Goal: Check status: Check status

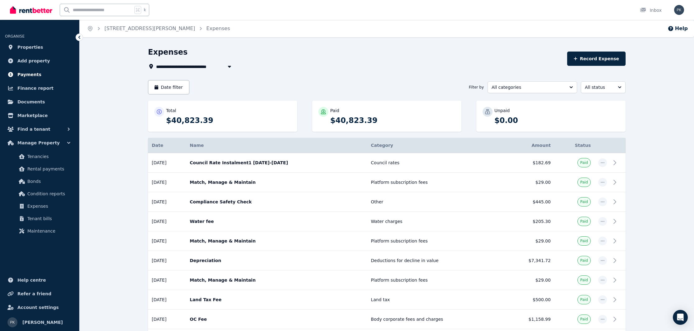
click at [37, 77] on span "Payments" at bounding box center [29, 74] width 24 height 7
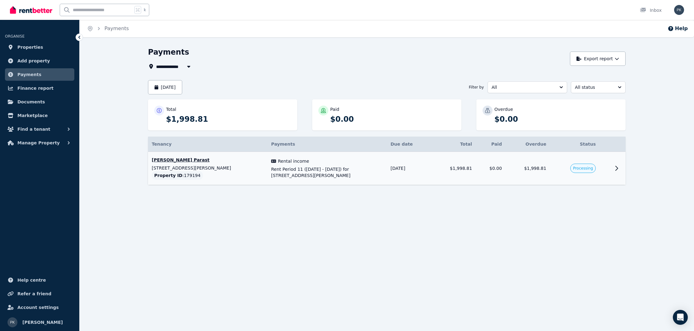
click at [614, 169] on icon at bounding box center [616, 168] width 7 height 7
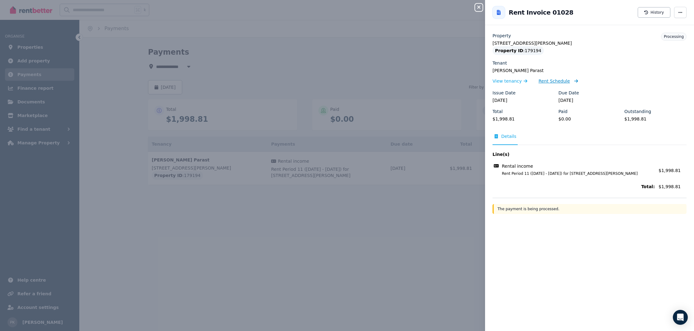
click at [560, 84] on span "Rent Schedule" at bounding box center [553, 81] width 31 height 6
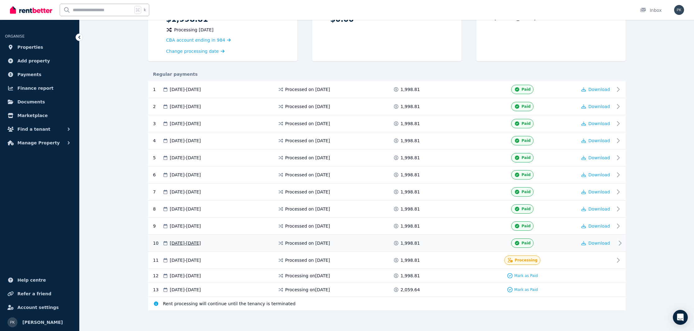
scroll to position [84, 0]
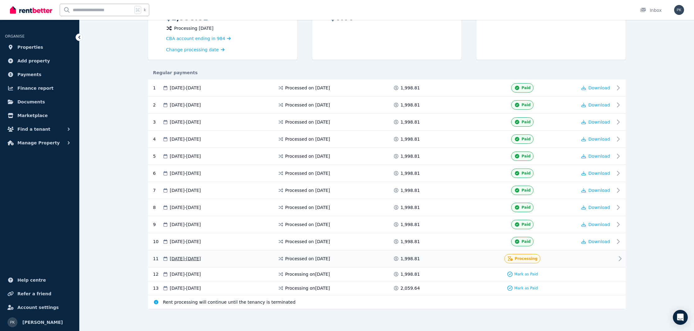
click at [607, 253] on div "11 [DATE] - [DATE] Processed on [DATE] 1,998.81 Processing" at bounding box center [386, 258] width 477 height 17
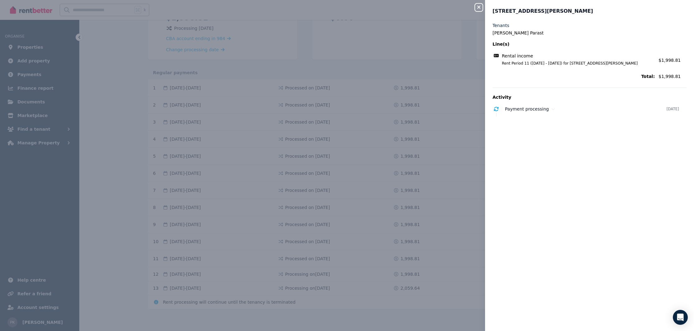
click at [476, 7] on icon "button" at bounding box center [478, 7] width 7 height 5
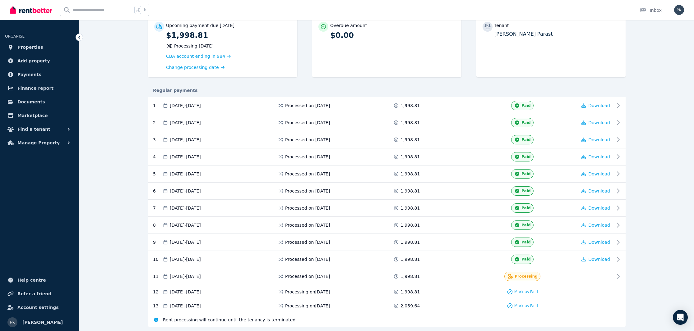
scroll to position [65, 0]
click at [112, 139] on div "**********" at bounding box center [387, 166] width 614 height 368
click at [36, 89] on span "Finance report" at bounding box center [35, 88] width 36 height 7
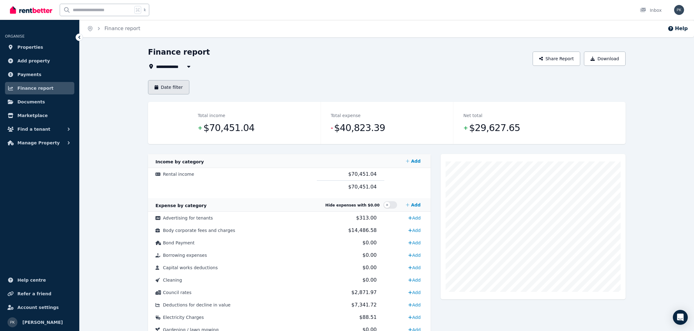
click at [179, 84] on button "Date filter" at bounding box center [168, 87] width 41 height 14
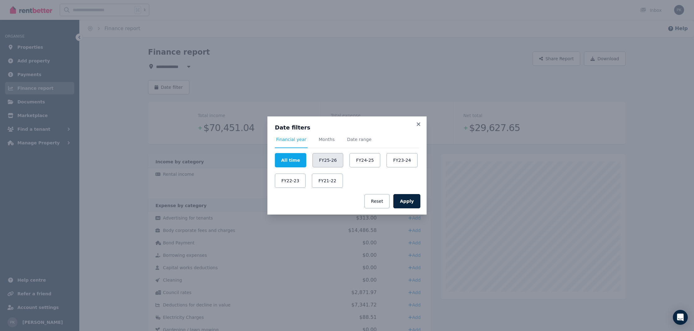
drag, startPoint x: 324, startPoint y: 162, endPoint x: 330, endPoint y: 164, distance: 5.8
click at [324, 162] on button "FY25-26" at bounding box center [327, 160] width 31 height 14
click at [357, 166] on button "FY24-25" at bounding box center [364, 160] width 31 height 14
click at [393, 199] on div "Apply Reset" at bounding box center [346, 201] width 159 height 27
click at [402, 200] on button "Apply" at bounding box center [406, 201] width 27 height 14
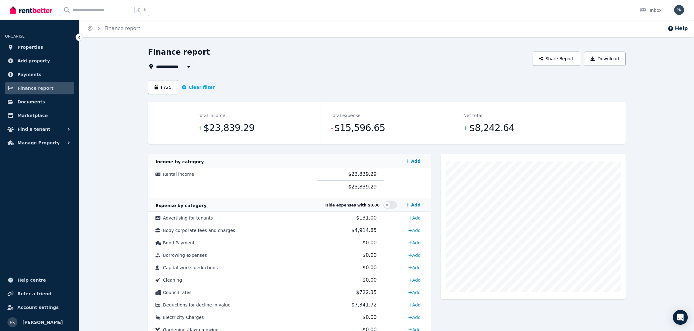
click at [385, 86] on div "FY25 Clear filter" at bounding box center [386, 87] width 477 height 14
click at [36, 12] on img at bounding box center [31, 9] width 42 height 9
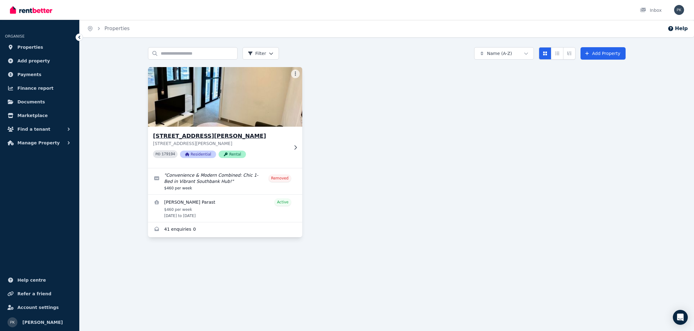
click at [273, 143] on p "1202/33 Clarke Street, Southbank VIC 3006" at bounding box center [220, 143] width 135 height 6
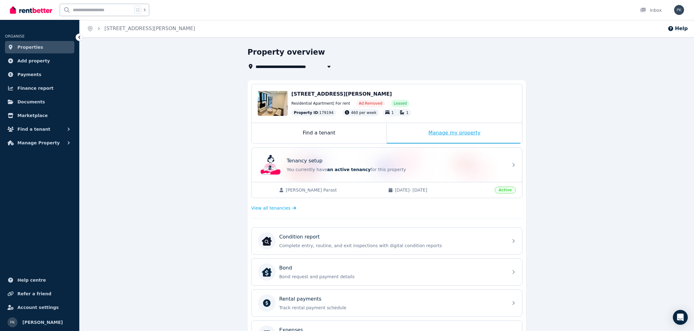
click at [447, 136] on div "Manage my property" at bounding box center [454, 133] width 135 height 21
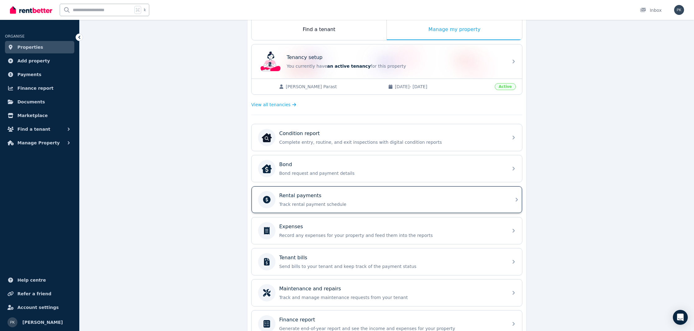
scroll to position [104, 0]
click at [360, 195] on div "Rental payments" at bounding box center [391, 195] width 225 height 7
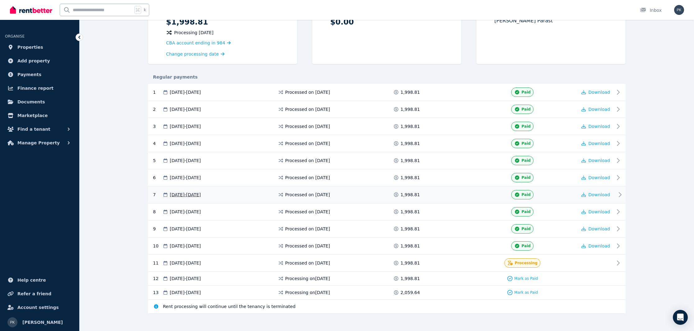
scroll to position [84, 0]
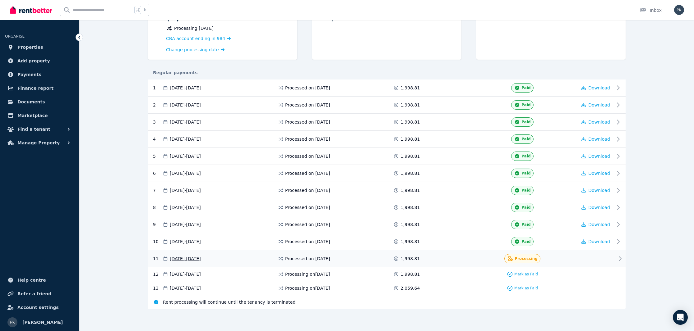
click at [604, 259] on div at bounding box center [595, 258] width 37 height 9
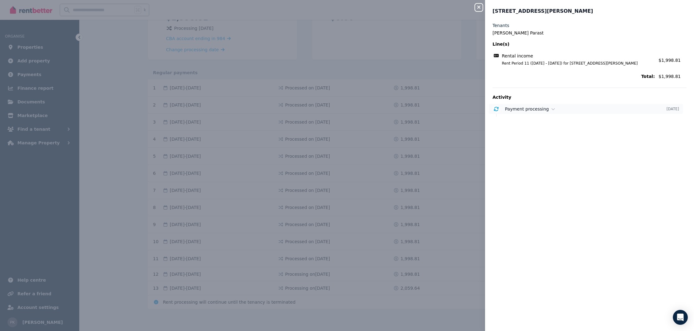
click at [596, 109] on div "Payment processing" at bounding box center [585, 109] width 161 height 6
click at [473, 8] on div "Close panel 1202/33 Clarke Street, Southbank Tenants Aryan Yazdan Parast Line(s…" at bounding box center [347, 165] width 694 height 331
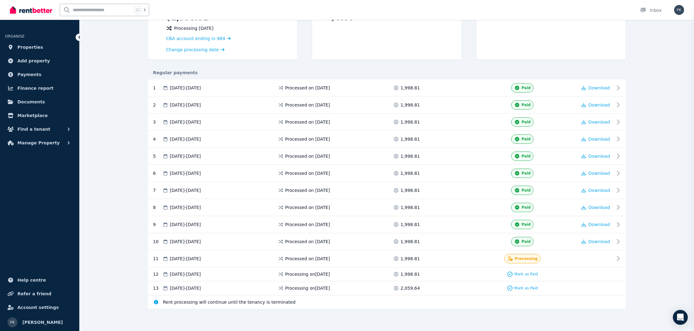
click at [480, 8] on div "Close panel 1202/33 Clarke Street, Southbank" at bounding box center [347, 165] width 694 height 331
